Goal: Find specific page/section: Find specific page/section

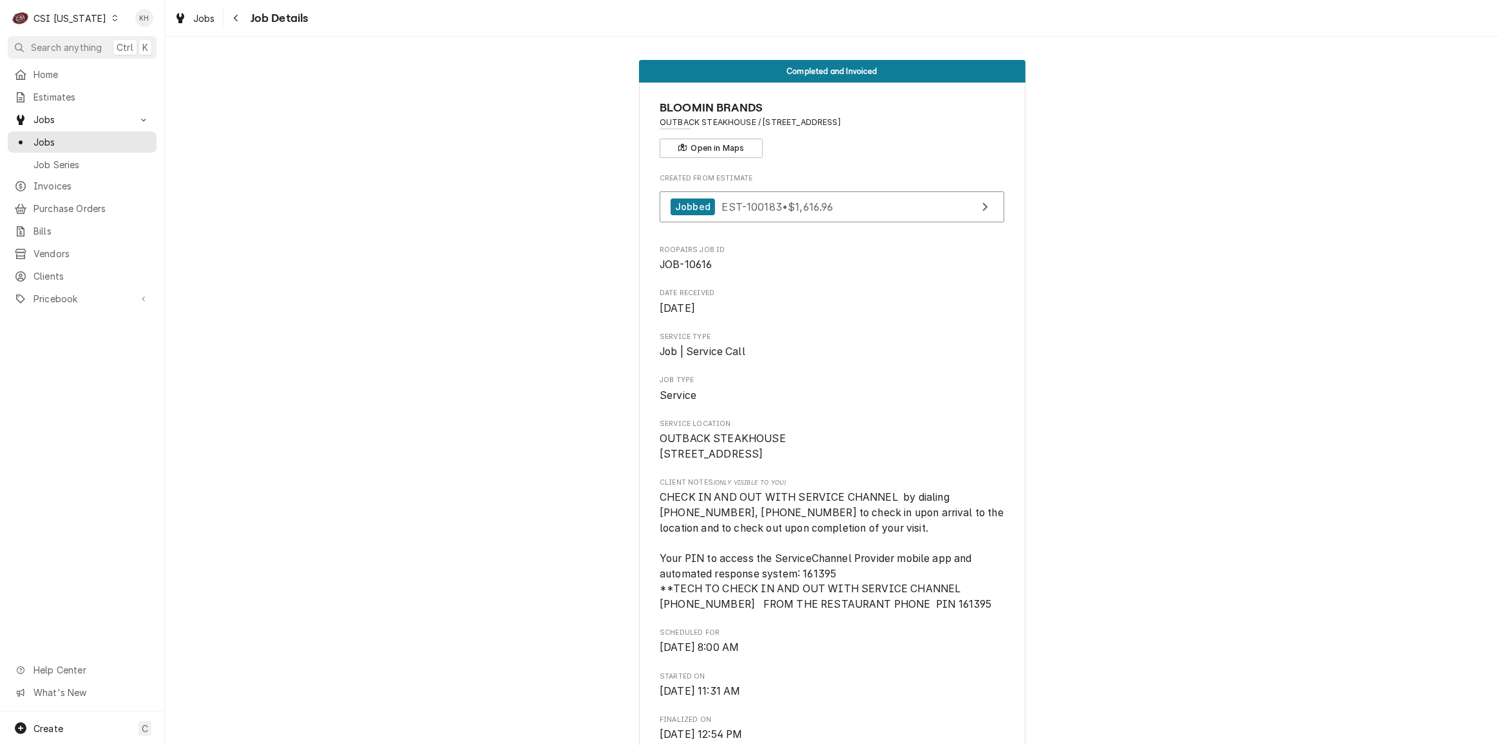
scroll to position [644, 0]
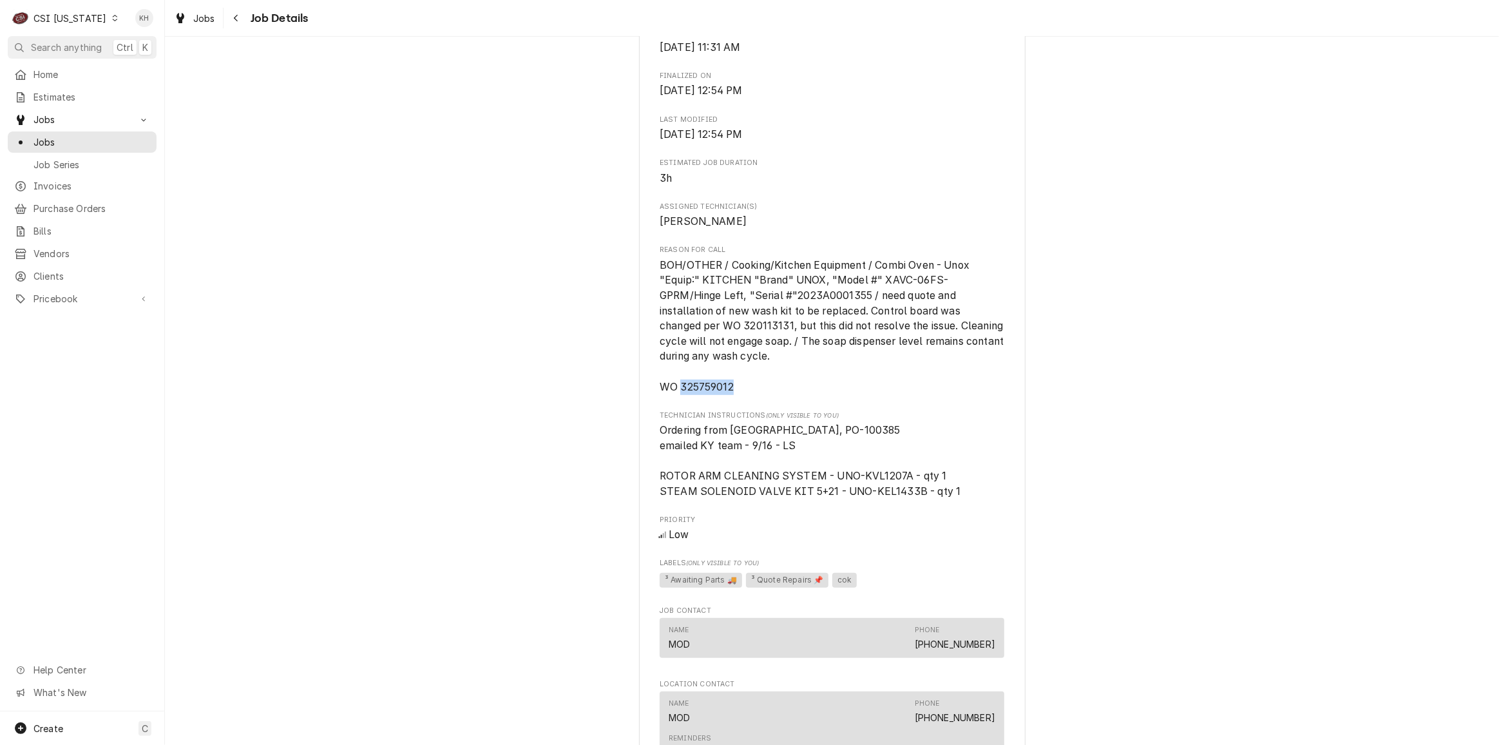
drag, startPoint x: 0, startPoint y: 0, endPoint x: 61, endPoint y: 19, distance: 64.2
click at [61, 19] on div "CSI Kentucky" at bounding box center [70, 19] width 73 height 14
click at [141, 66] on div "CSI St. [PERSON_NAME]" at bounding box center [201, 71] width 170 height 14
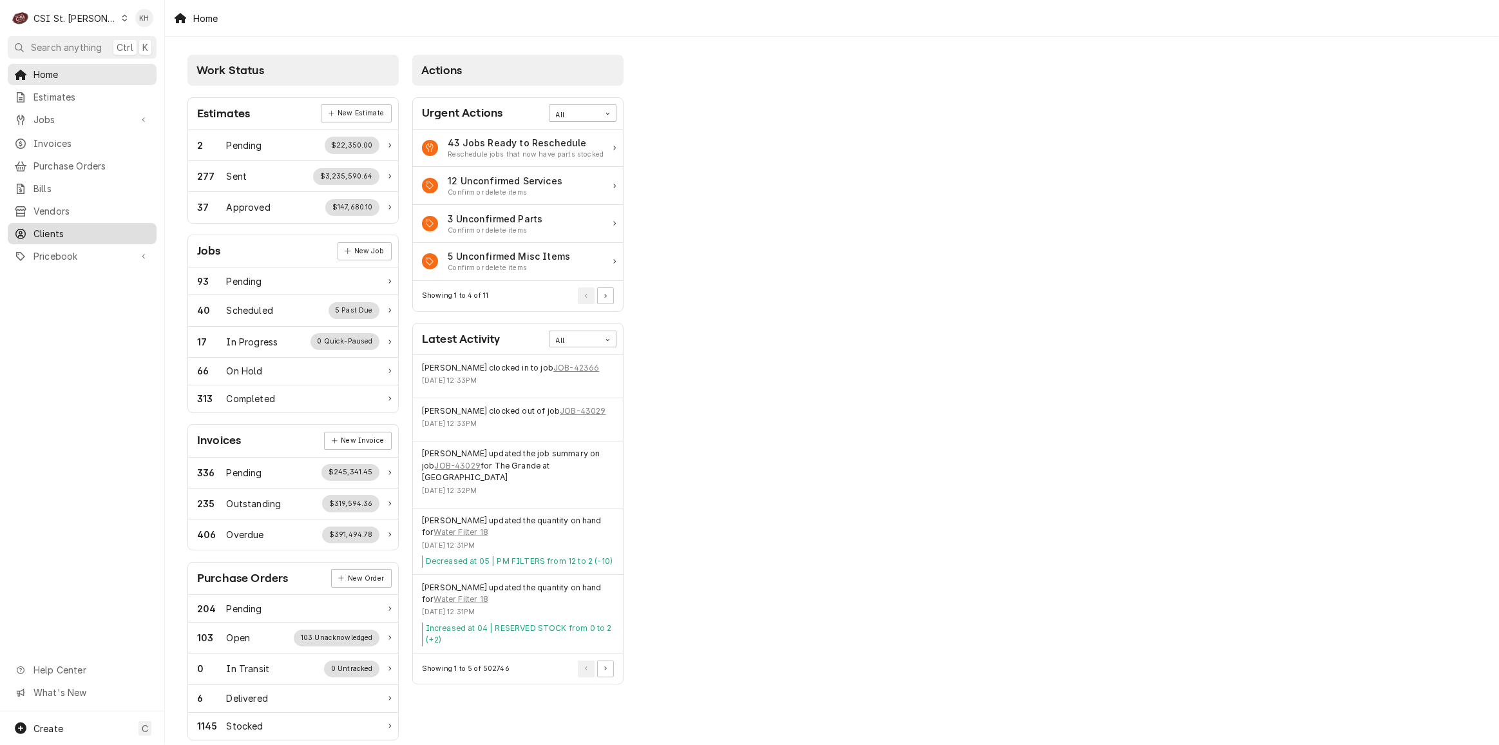
click at [91, 227] on span "Clients" at bounding box center [92, 234] width 117 height 14
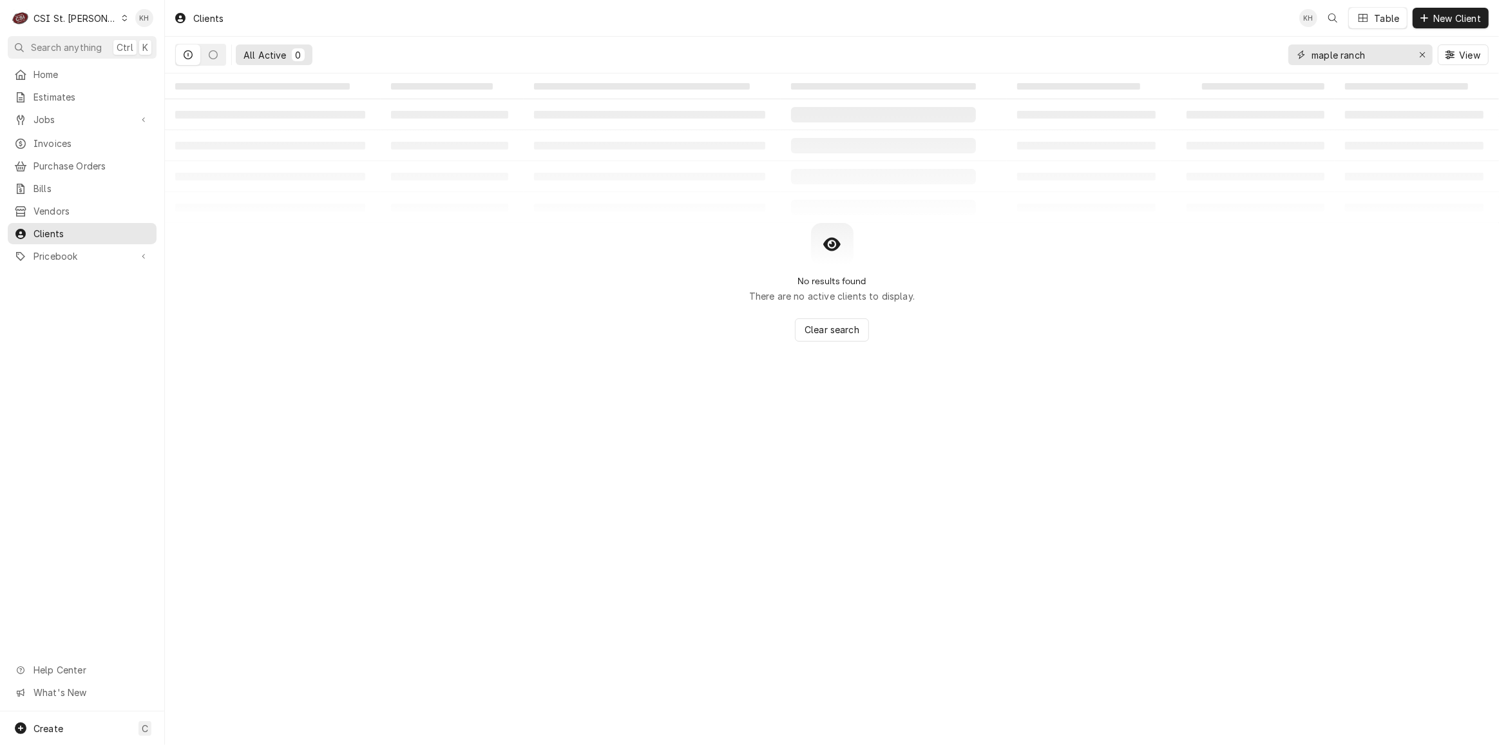
drag, startPoint x: 1394, startPoint y: 54, endPoint x: 1247, endPoint y: 56, distance: 146.9
click at [1247, 56] on div "All Active 0 maple ranch View" at bounding box center [832, 55] width 1314 height 36
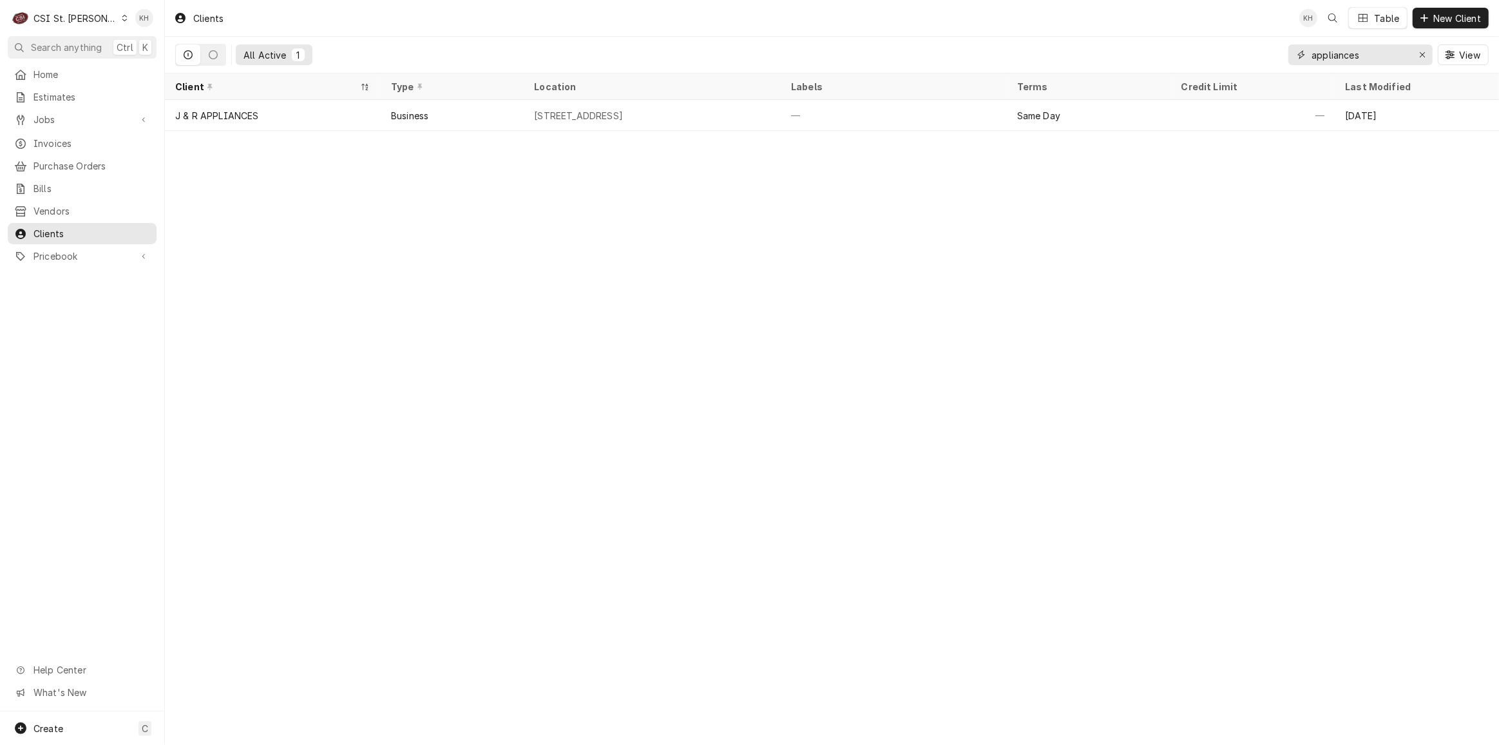
type input "appliances"
